Goal: Find specific page/section: Locate a particular part of the current website

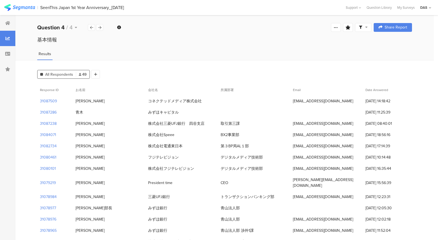
click at [190, 36] on div "基本情報" at bounding box center [224, 39] width 375 height 7
